Goal: Task Accomplishment & Management: Manage account settings

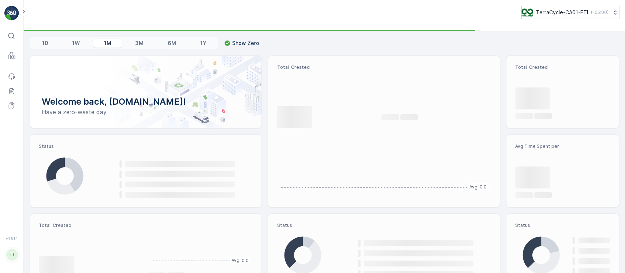
click at [578, 14] on p "TerraCycle-CA01-FTI" at bounding box center [562, 12] width 52 height 7
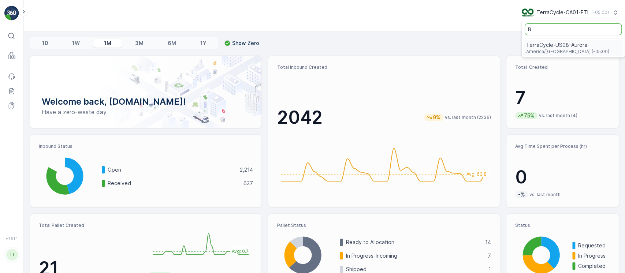
type input "8"
click at [565, 46] on span "TerraCycle-US08-Aurora" at bounding box center [567, 44] width 83 height 7
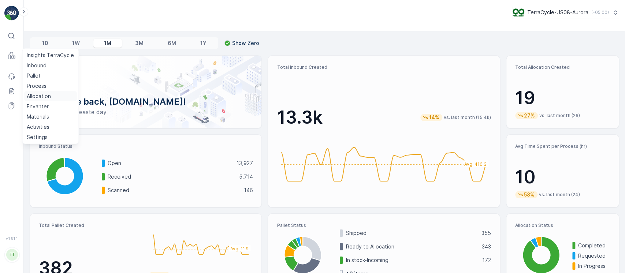
click at [46, 93] on p "Allocation" at bounding box center [39, 96] width 24 height 7
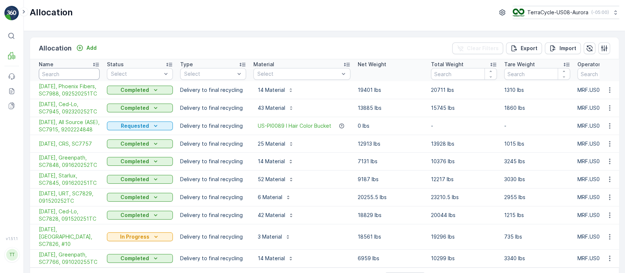
click at [70, 73] on input "text" at bounding box center [69, 74] width 61 height 12
paste input "SC5750"
type input "SC5750"
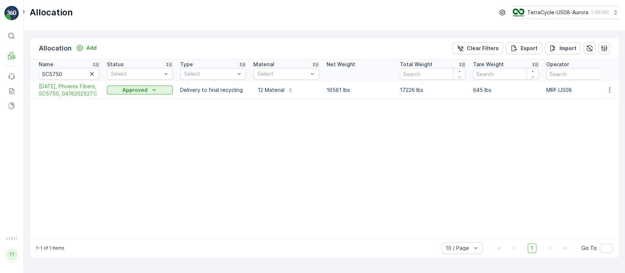
drag, startPoint x: 34, startPoint y: 86, endPoint x: 91, endPoint y: 105, distance: 60.0
click at [91, 99] on td "[DATE], Phoenix Fibers, SC5750, 041620252TC" at bounding box center [66, 90] width 73 height 18
copy span "[DATE], Phoenix Fibers, SC5750, 041620252TC"
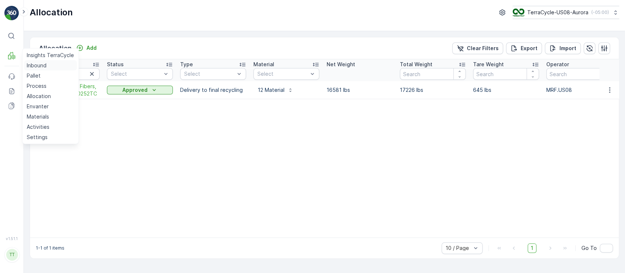
click at [32, 63] on p "Inbound" at bounding box center [37, 65] width 20 height 7
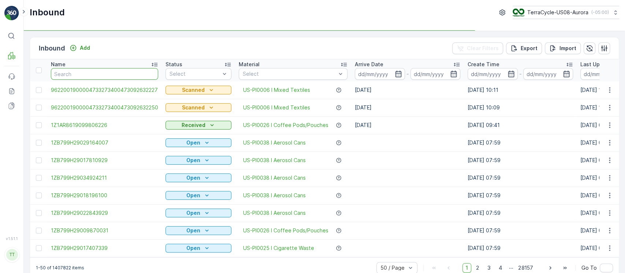
click at [82, 78] on input "text" at bounding box center [104, 74] width 107 height 12
paste input "4201"
type input "4201"
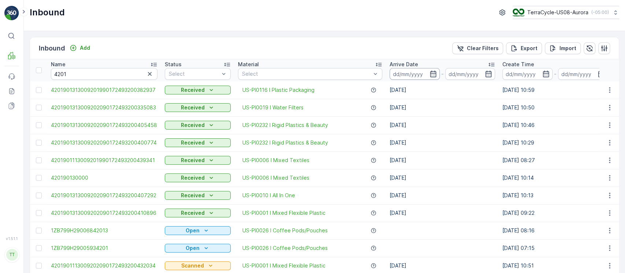
click at [407, 77] on input at bounding box center [415, 74] width 50 height 12
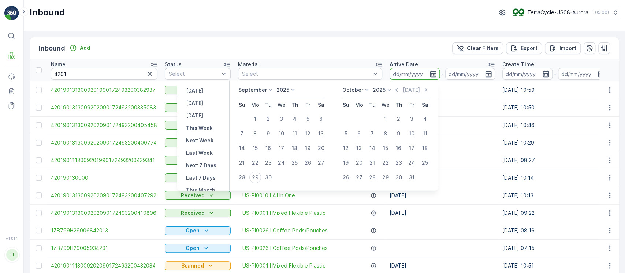
scroll to position [66, 0]
click at [204, 127] on p "This Month" at bounding box center [200, 124] width 29 height 7
type input "[DATE]"
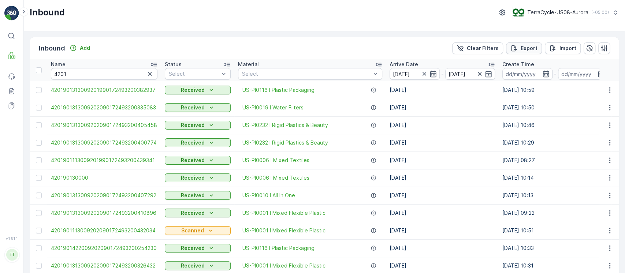
click at [524, 49] on p "Export" at bounding box center [529, 48] width 17 height 7
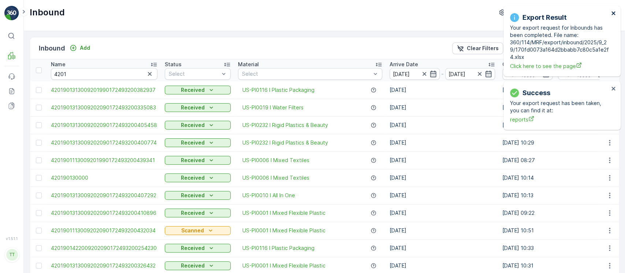
click at [613, 13] on icon "close" at bounding box center [613, 13] width 4 height 4
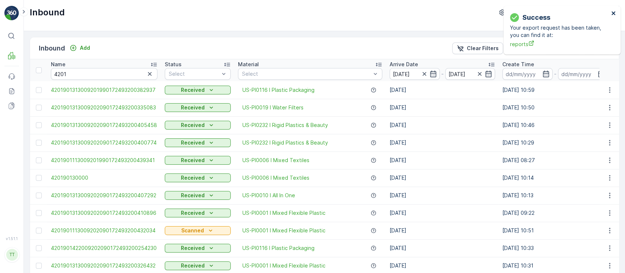
click at [613, 13] on icon "close" at bounding box center [613, 13] width 4 height 4
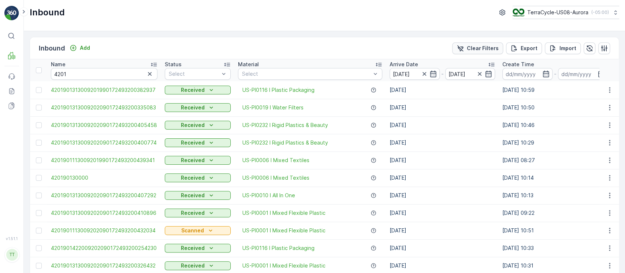
click at [473, 49] on p "Clear Filters" at bounding box center [483, 48] width 32 height 7
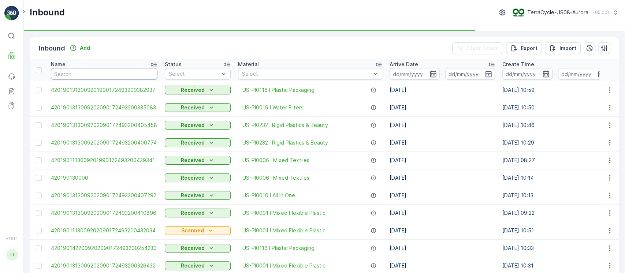
click at [111, 72] on input "text" at bounding box center [104, 74] width 107 height 12
paste input "1ZB799H29030684818"
type input "1ZB799H29030684818"
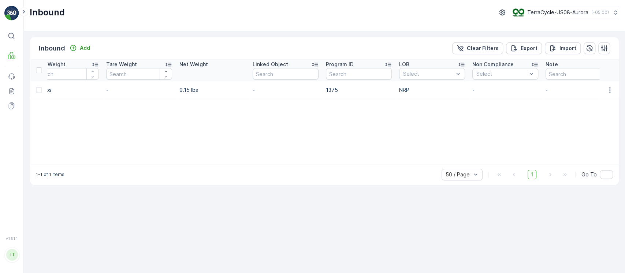
scroll to position [0, 758]
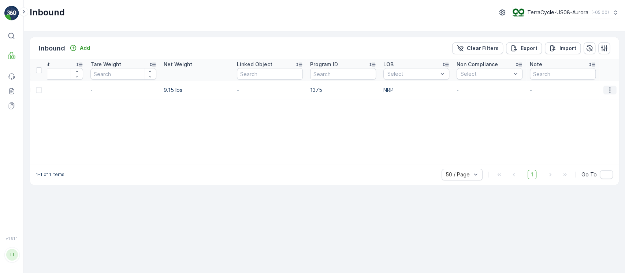
click at [608, 89] on icon "button" at bounding box center [609, 89] width 7 height 7
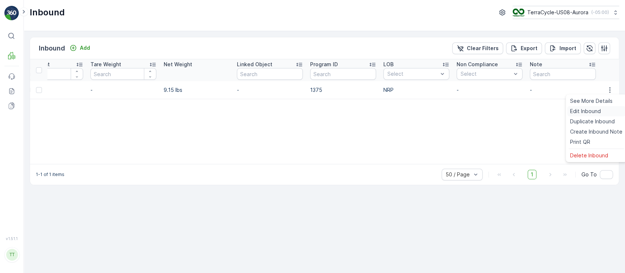
click at [597, 112] on span "Edit Inbound" at bounding box center [585, 111] width 31 height 7
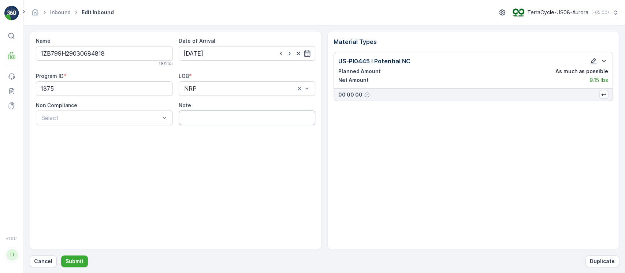
click at [204, 118] on input "Note" at bounding box center [247, 118] width 137 height 15
click at [249, 119] on input "Check for tracker GV [DATE]" at bounding box center [247, 118] width 137 height 15
type input "Check for tracker GV [DATE]"
click at [73, 260] on p "Submit" at bounding box center [75, 261] width 18 height 7
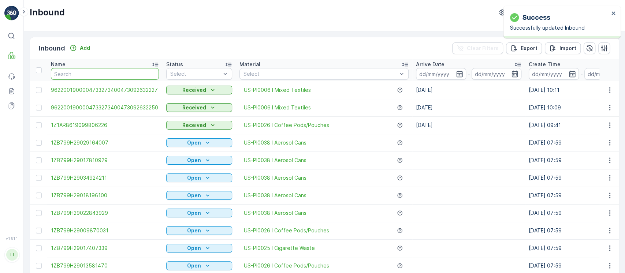
click at [114, 75] on input "text" at bounding box center [105, 74] width 108 height 12
type input "1ZB799H29014203126"
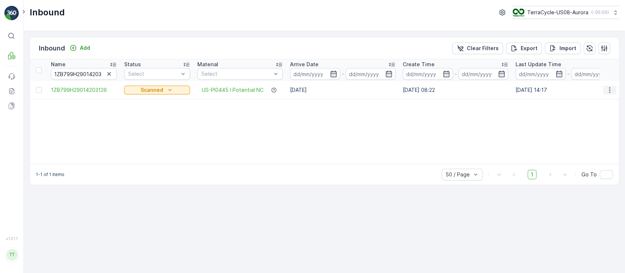
click at [606, 87] on icon "button" at bounding box center [609, 89] width 7 height 7
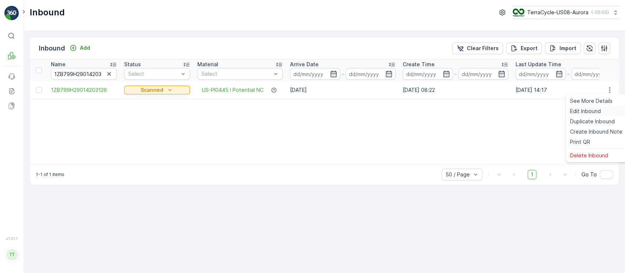
click at [594, 109] on span "Edit Inbound" at bounding box center [585, 111] width 31 height 7
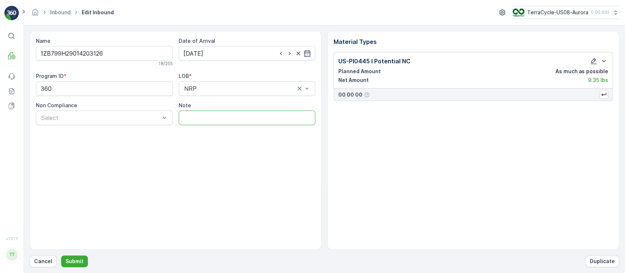
click at [229, 116] on input "Note" at bounding box center [247, 118] width 137 height 15
type input "h"
type input "Check for tracker GV [DATE]"
click at [79, 258] on p "Submit" at bounding box center [75, 261] width 18 height 7
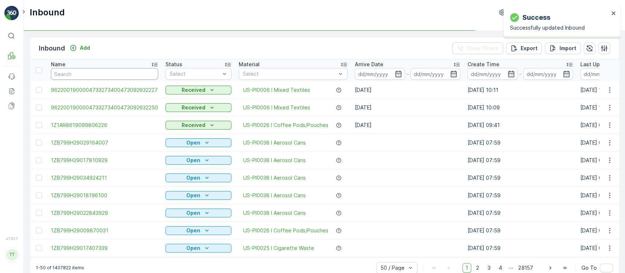
click at [97, 77] on input "text" at bounding box center [104, 74] width 107 height 12
paste input "1ZB799H29035863035"
type input "1ZB799H29035863035"
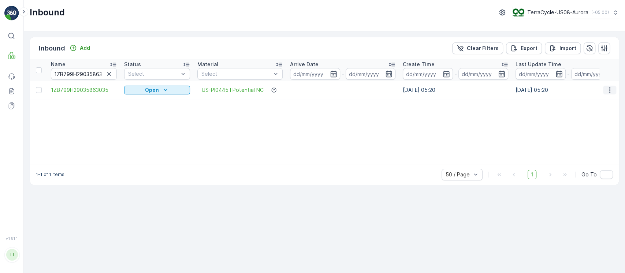
click at [609, 92] on icon "button" at bounding box center [609, 89] width 1 height 5
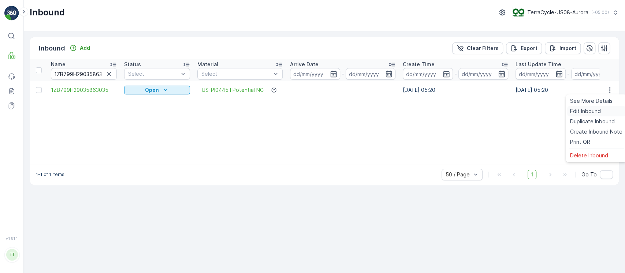
click at [600, 110] on div "Edit Inbound" at bounding box center [596, 111] width 58 height 10
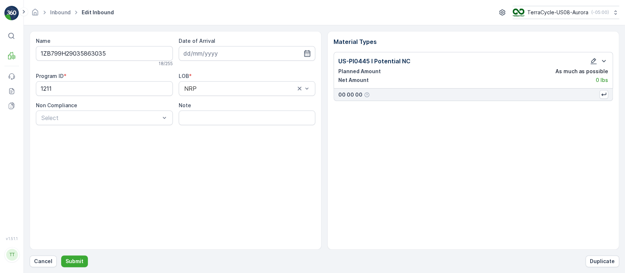
click at [276, 117] on input "Note" at bounding box center [247, 118] width 137 height 15
type input "Check for tracker GV [DATE]"
click at [72, 261] on p "Submit" at bounding box center [75, 261] width 18 height 7
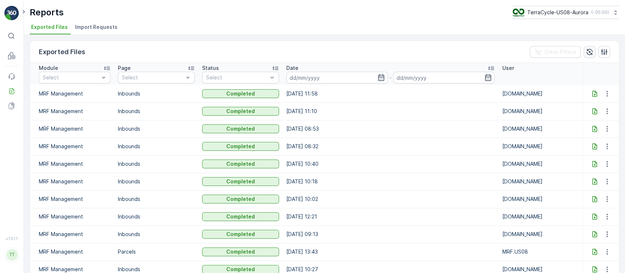
click at [589, 51] on icon "button" at bounding box center [589, 51] width 7 height 7
click at [595, 93] on icon at bounding box center [594, 93] width 7 height 7
